Goal: Information Seeking & Learning: Stay updated

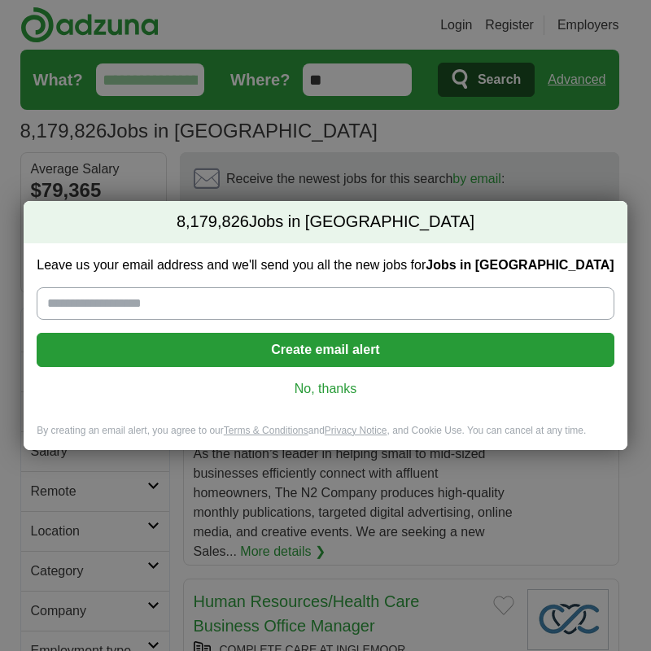
click at [334, 398] on div "Leave us your email address and we'll send you all the new jobs for Jobs in [GE…" at bounding box center [325, 333] width 603 height 181
click at [330, 386] on link "No, thanks" at bounding box center [325, 389] width 551 height 18
